Goal: Navigation & Orientation: Find specific page/section

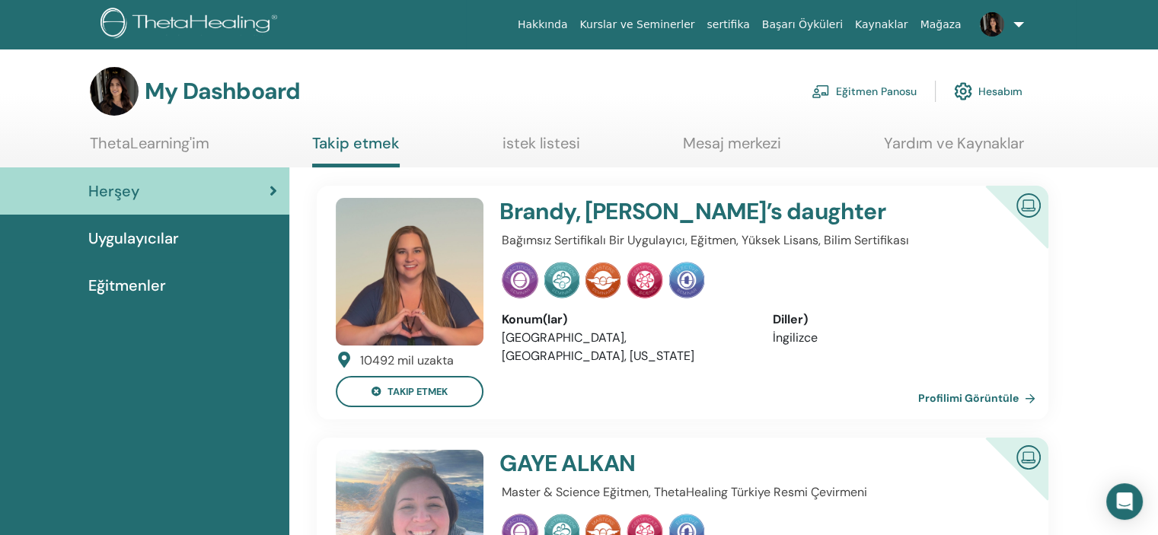
click at [985, 27] on img at bounding box center [992, 24] width 24 height 24
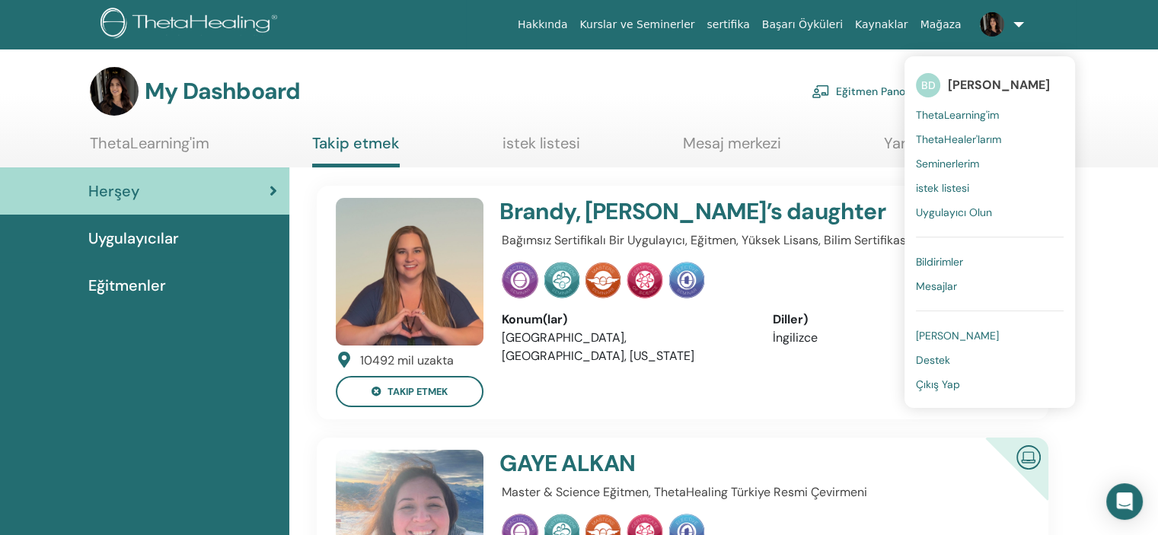
click at [966, 120] on span "ThetaLearning'im" at bounding box center [957, 115] width 83 height 14
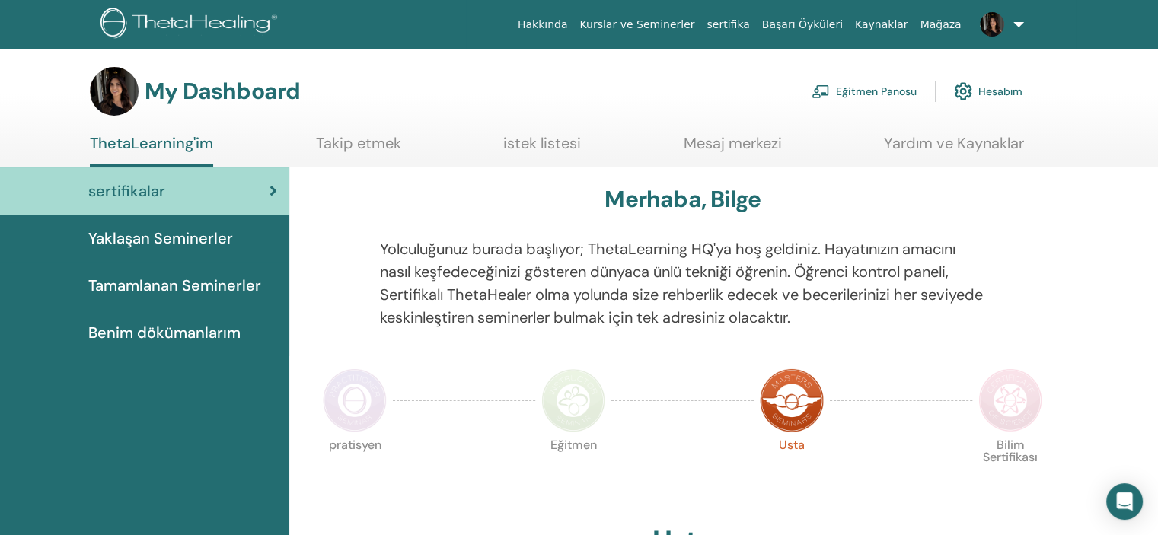
drag, startPoint x: 0, startPoint y: 0, endPoint x: 996, endPoint y: 30, distance: 996.4
click at [996, 30] on img at bounding box center [992, 24] width 24 height 24
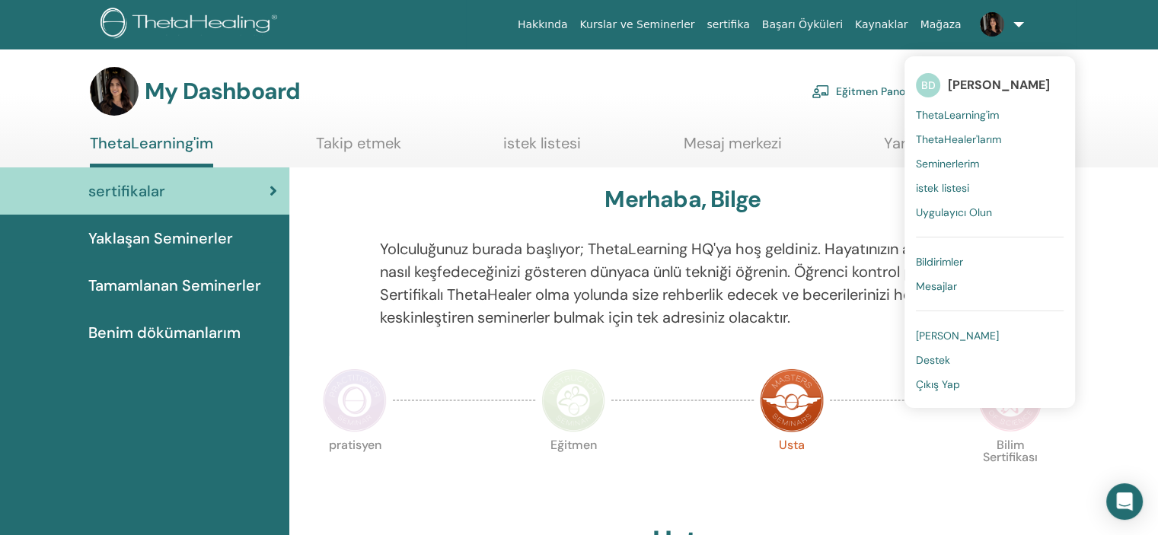
click at [956, 142] on span "ThetaHealer'larım" at bounding box center [958, 139] width 85 height 14
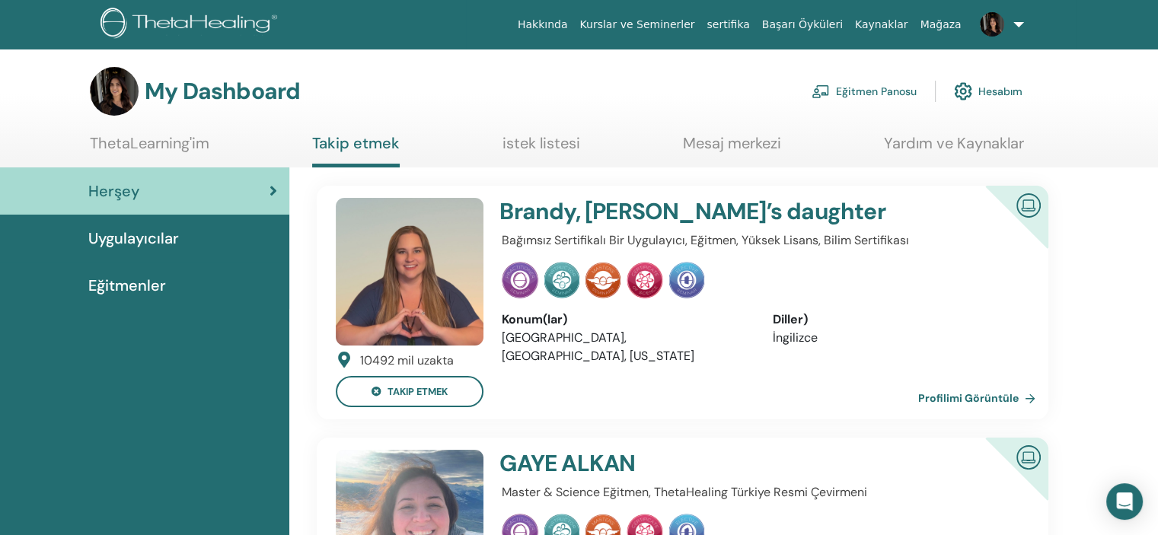
click at [711, 153] on link "Mesaj merkezi" at bounding box center [732, 149] width 98 height 30
